Goal: Task Accomplishment & Management: Use online tool/utility

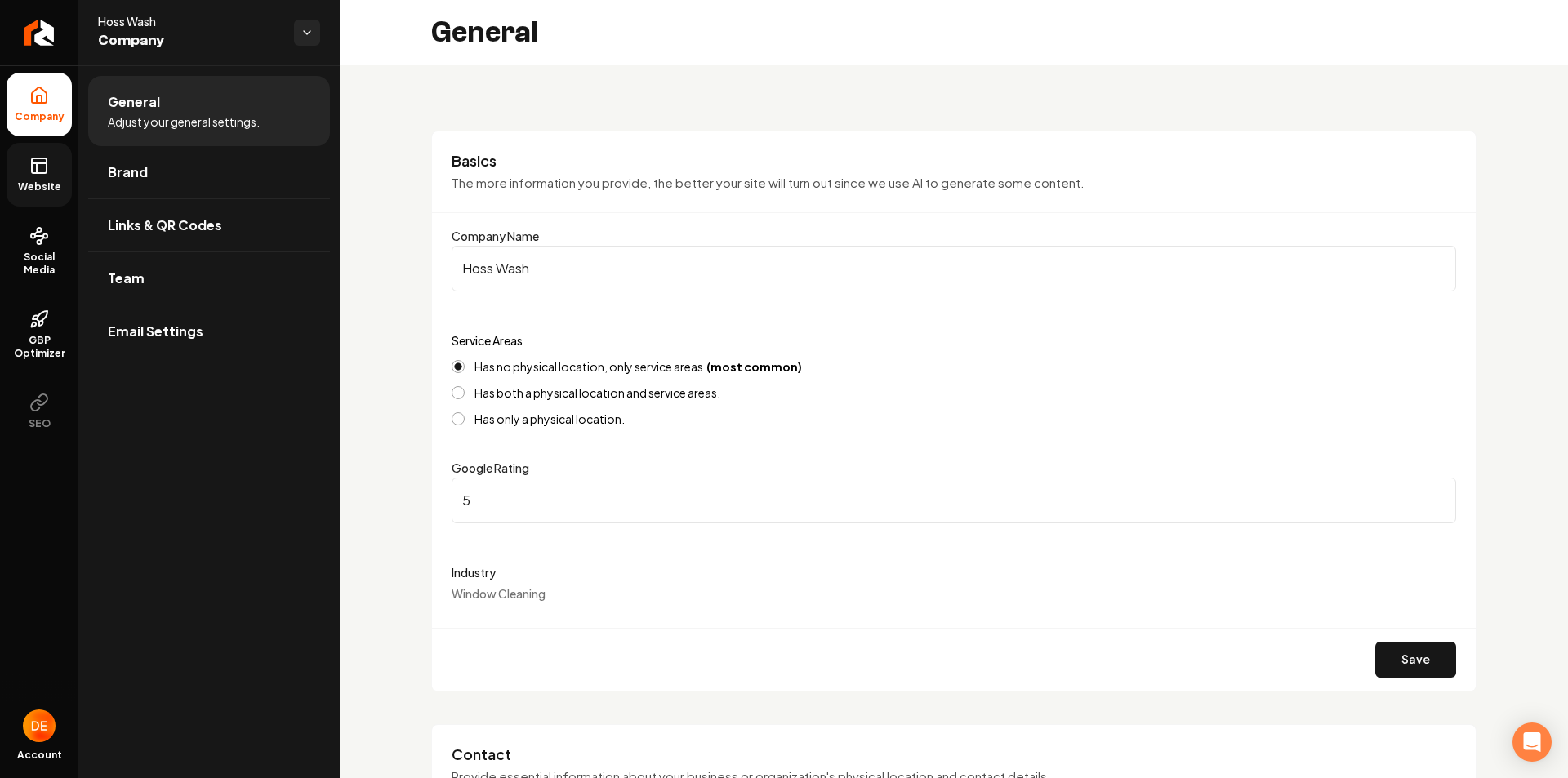
click at [45, 179] on link "Website" at bounding box center [40, 174] width 65 height 63
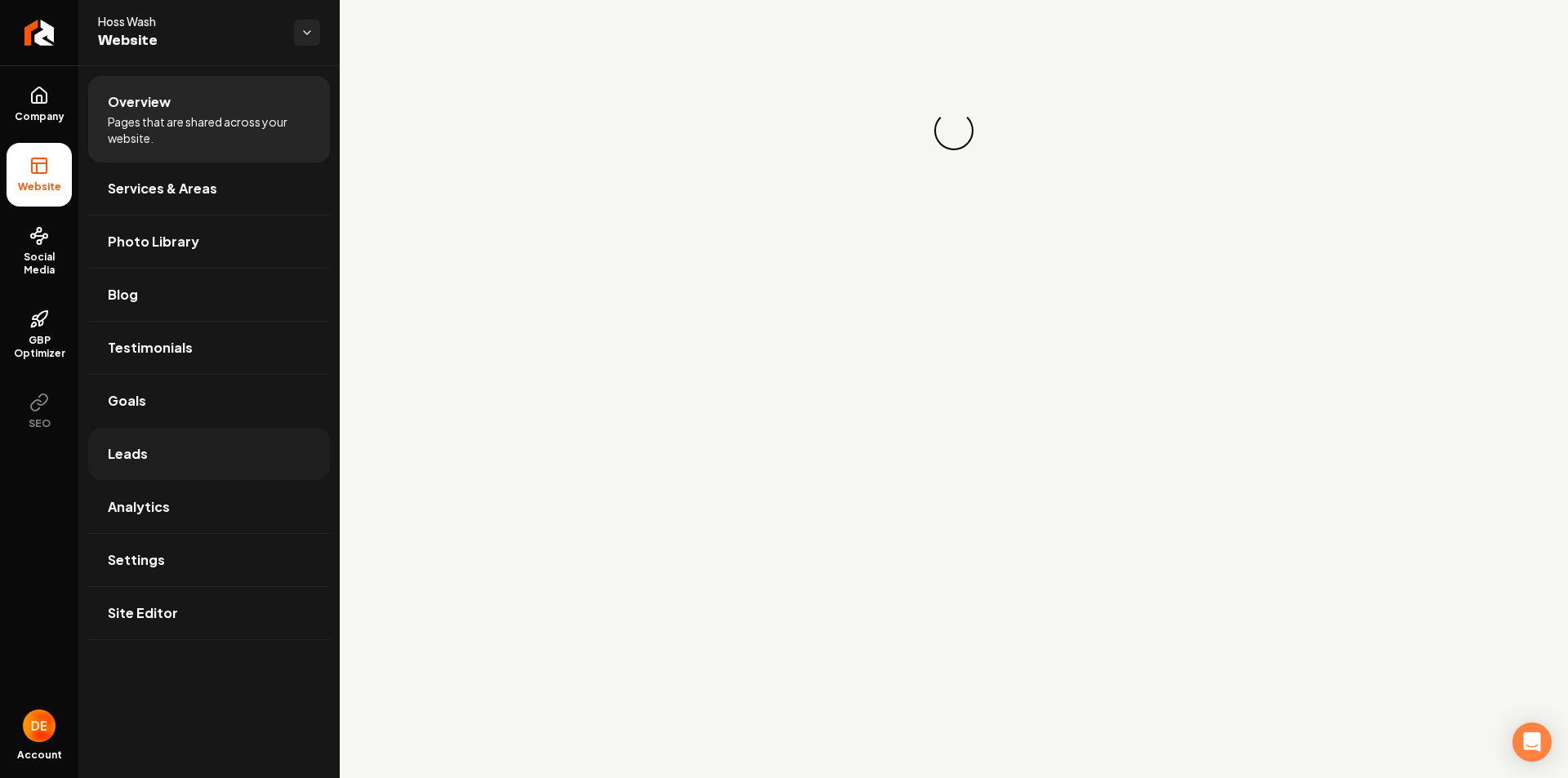
click at [147, 461] on link "Leads" at bounding box center [209, 453] width 242 height 52
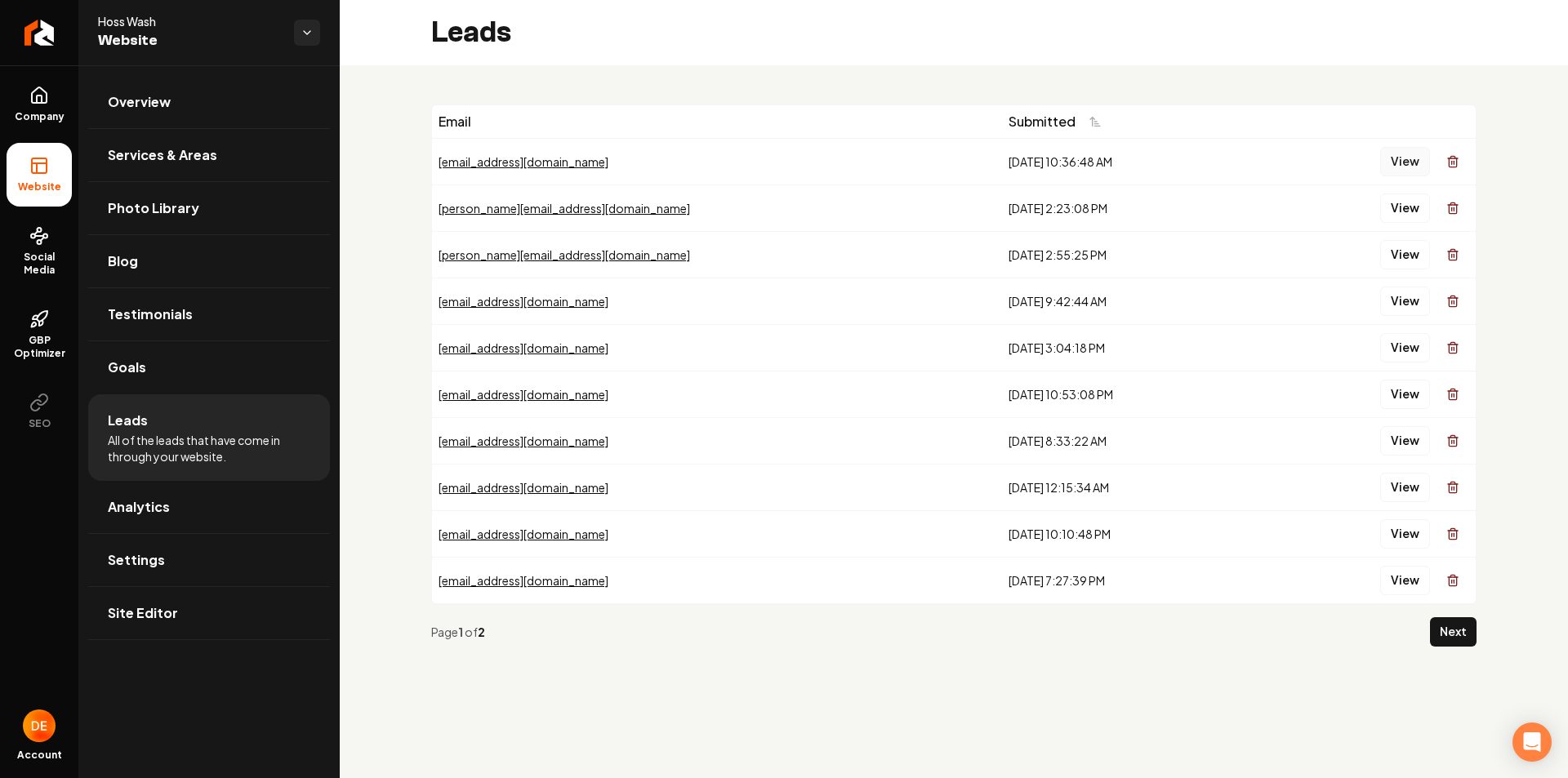
click at [1406, 163] on button "View" at bounding box center [1405, 162] width 49 height 30
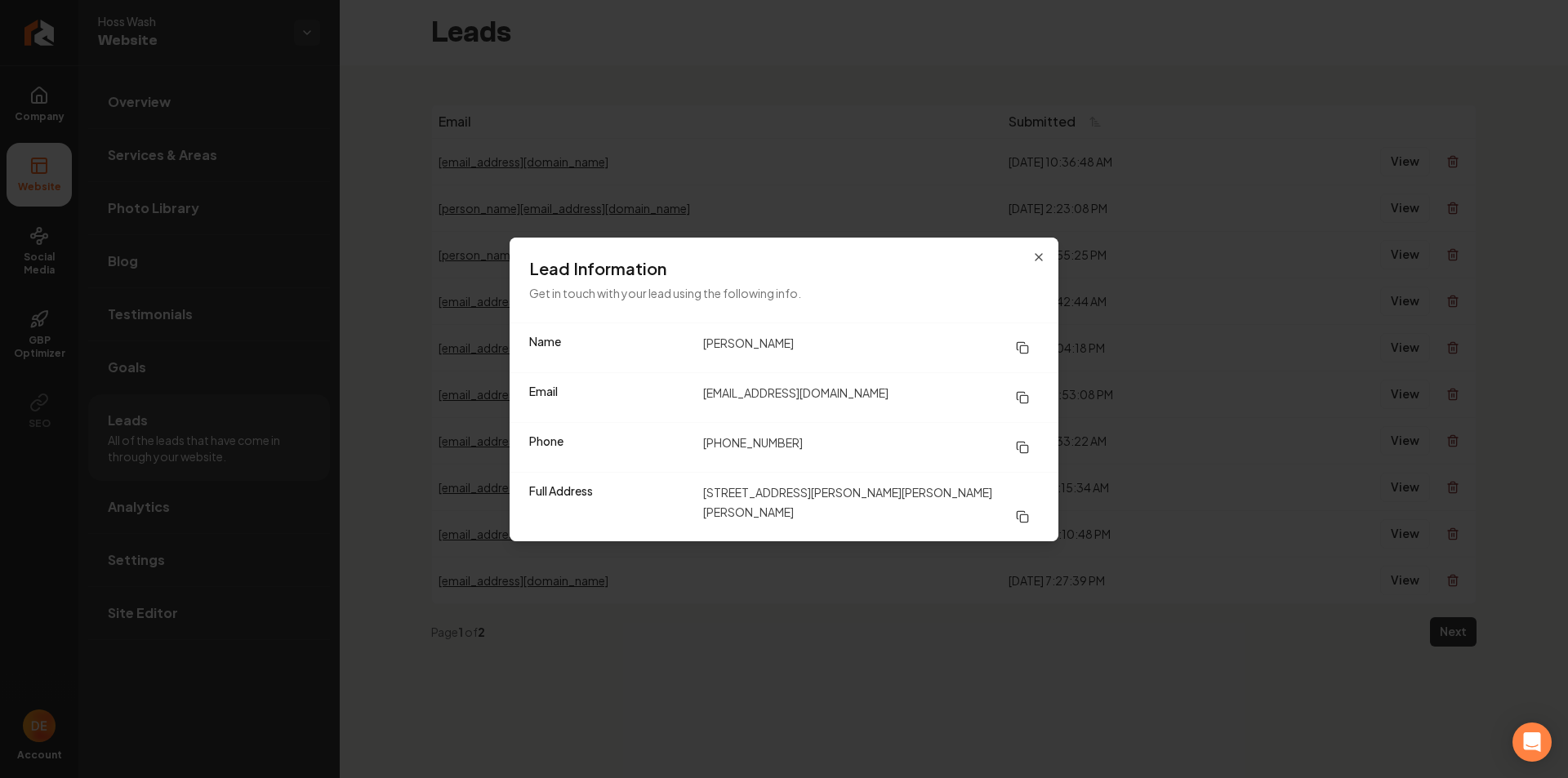
click at [1024, 511] on icon at bounding box center [1022, 517] width 13 height 13
